Goal: Find specific page/section: Find specific page/section

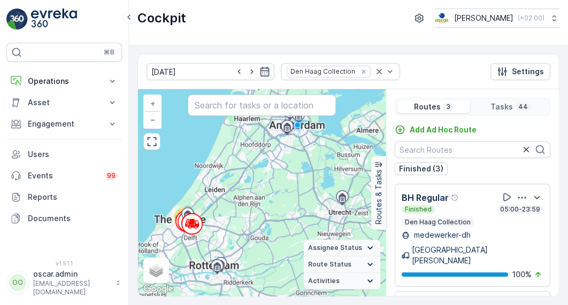
scroll to position [123, 0]
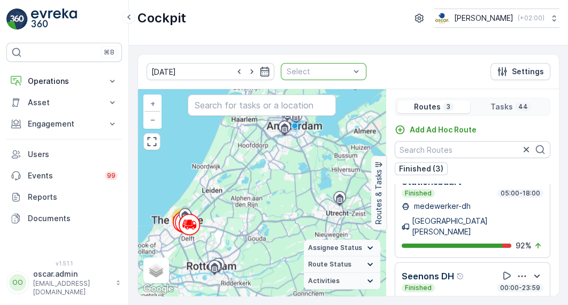
scroll to position [84, 0]
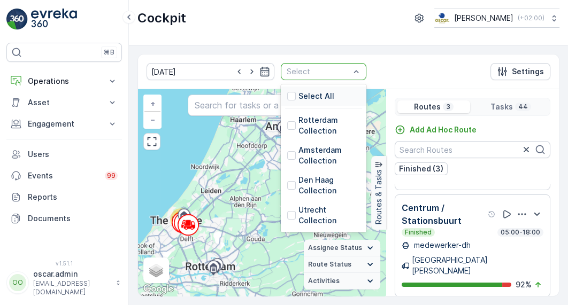
click at [298, 97] on p "Select All" at bounding box center [316, 96] width 36 height 11
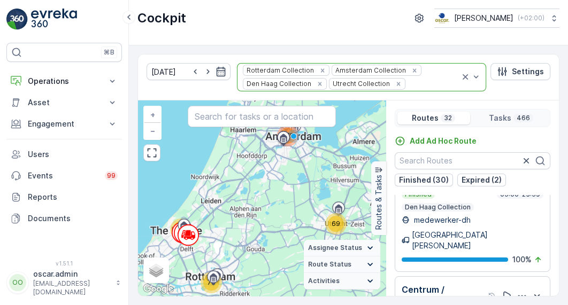
scroll to position [204, 0]
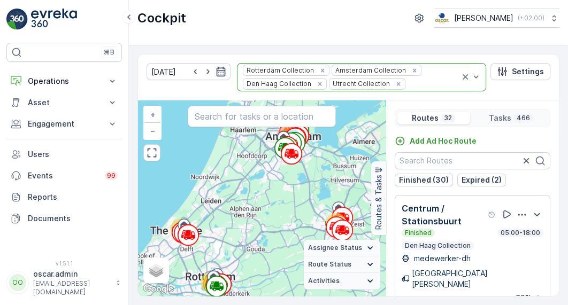
click at [59, 27] on img at bounding box center [54, 19] width 46 height 21
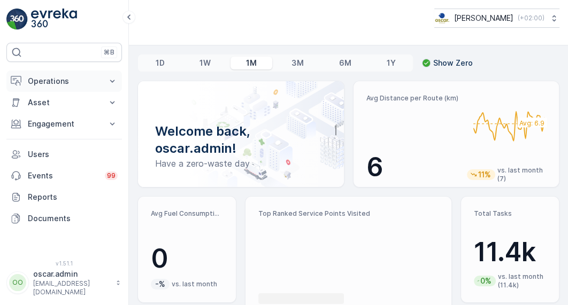
click at [41, 76] on p "Operations" at bounding box center [64, 81] width 73 height 11
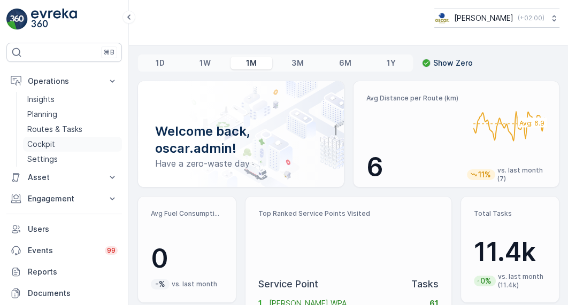
click at [34, 143] on p "Cockpit" at bounding box center [41, 144] width 28 height 11
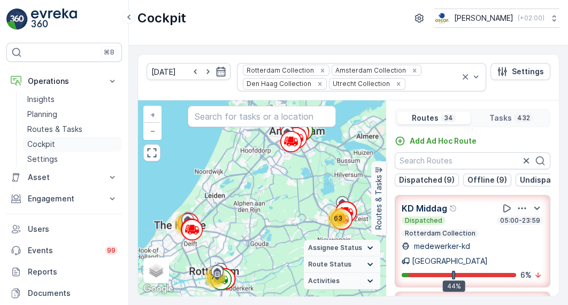
click at [74, 148] on link "Cockpit" at bounding box center [72, 144] width 99 height 15
